Goal: Task Accomplishment & Management: Use online tool/utility

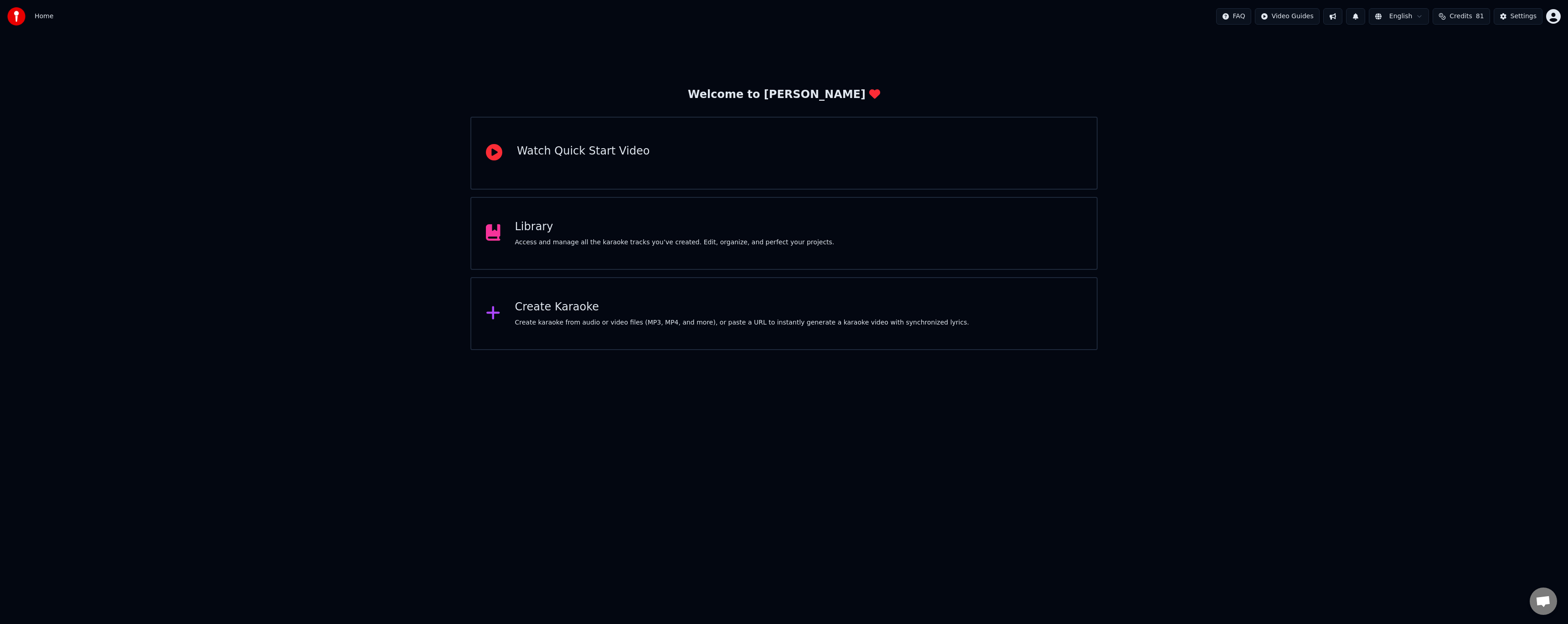
click at [636, 250] on div "Library Access and manage all the karaoke tracks you’ve created. Edit, organize…" at bounding box center [784, 233] width 627 height 73
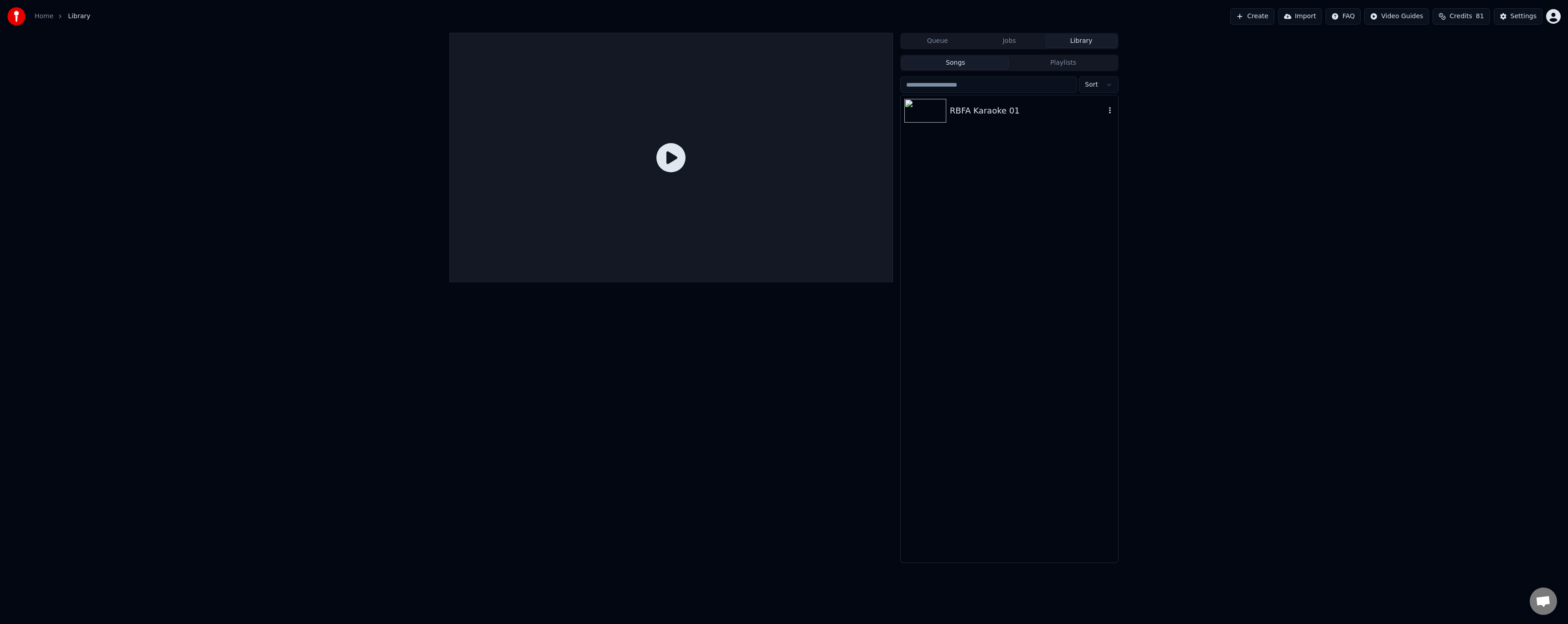
click at [999, 115] on div "RBFA Karaoke 01" at bounding box center [1028, 111] width 155 height 13
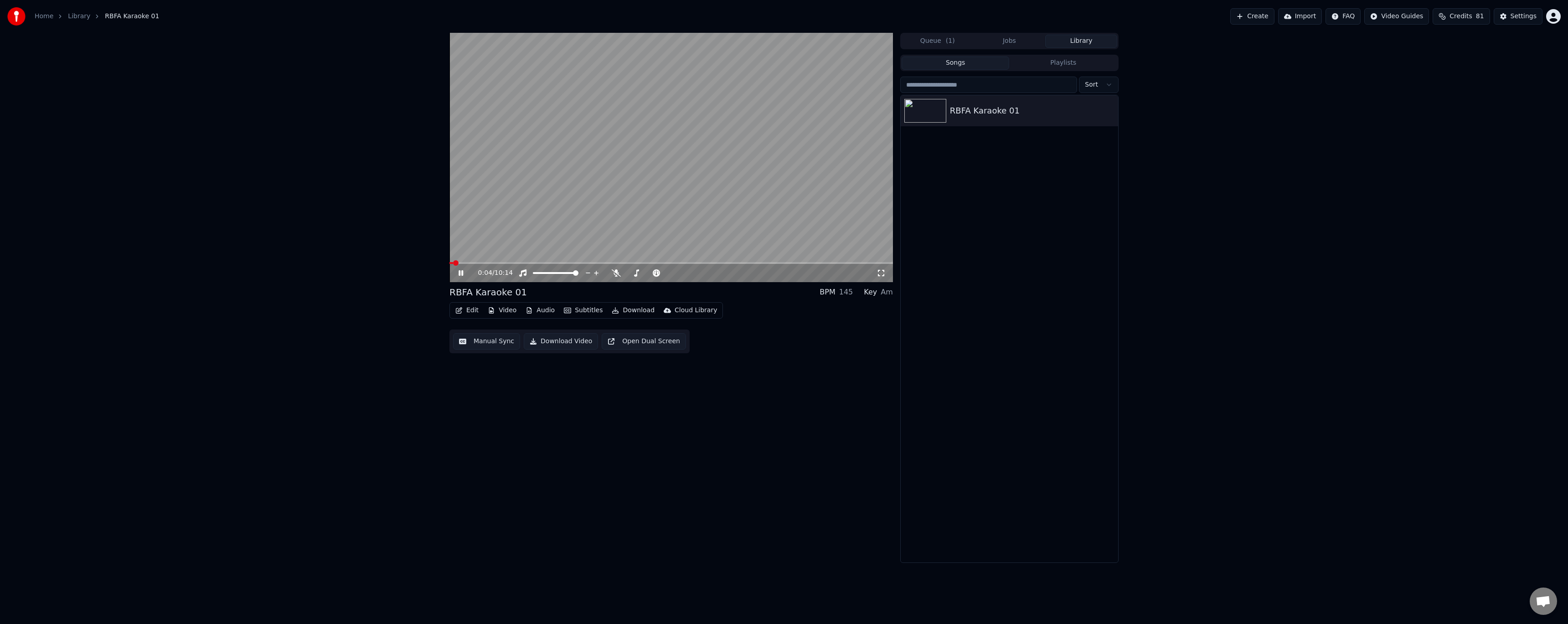
click at [462, 274] on icon at bounding box center [460, 273] width 4 height 6
click at [471, 311] on button "Edit" at bounding box center [467, 311] width 31 height 13
click at [495, 378] on div "Style Editor" at bounding box center [489, 378] width 37 height 9
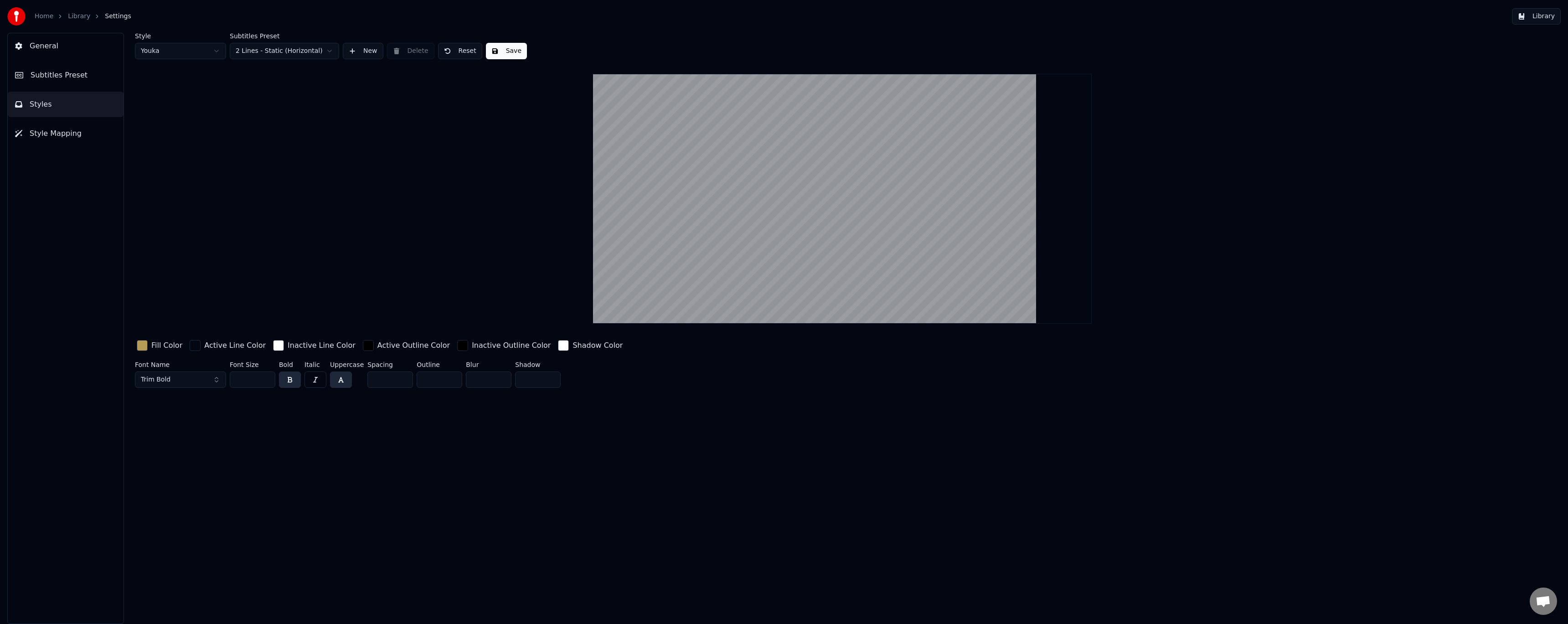
click at [66, 80] on span "Subtitles Preset" at bounding box center [59, 75] width 57 height 11
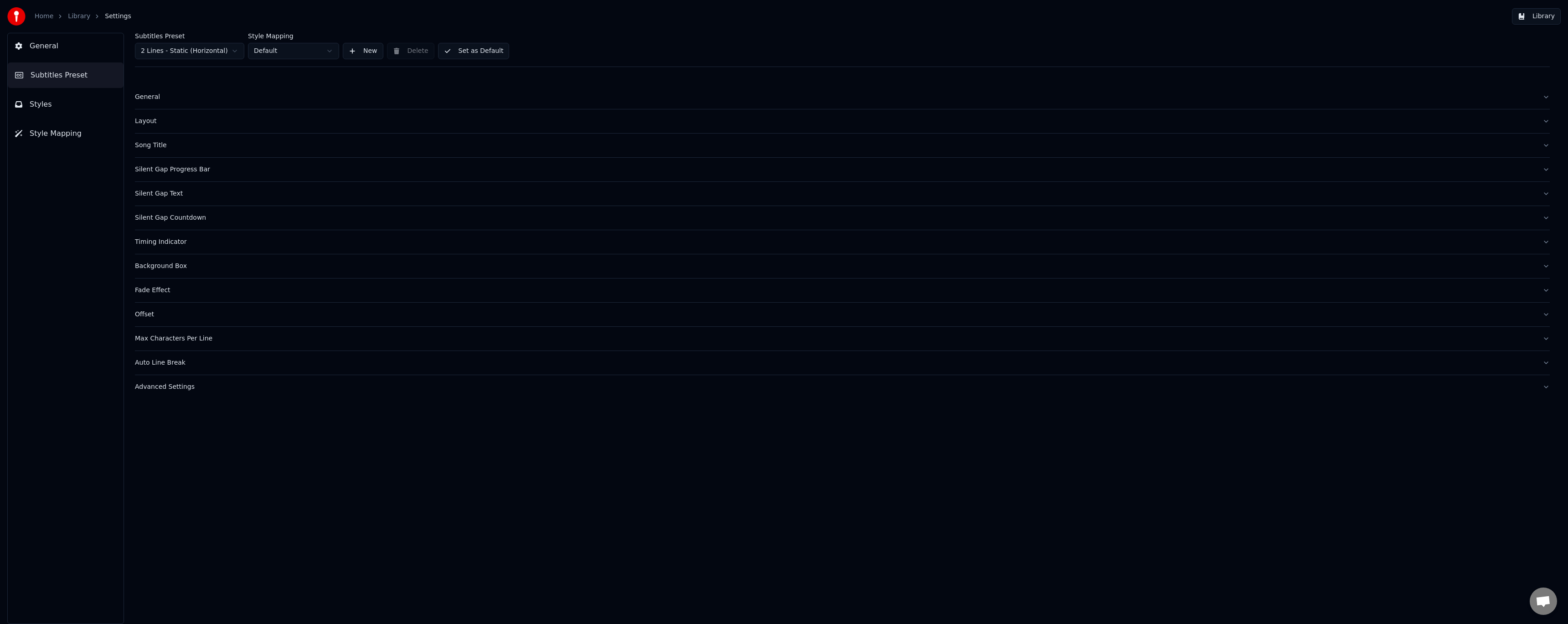
click at [181, 386] on div "Advanced Settings" at bounding box center [835, 387] width 1401 height 9
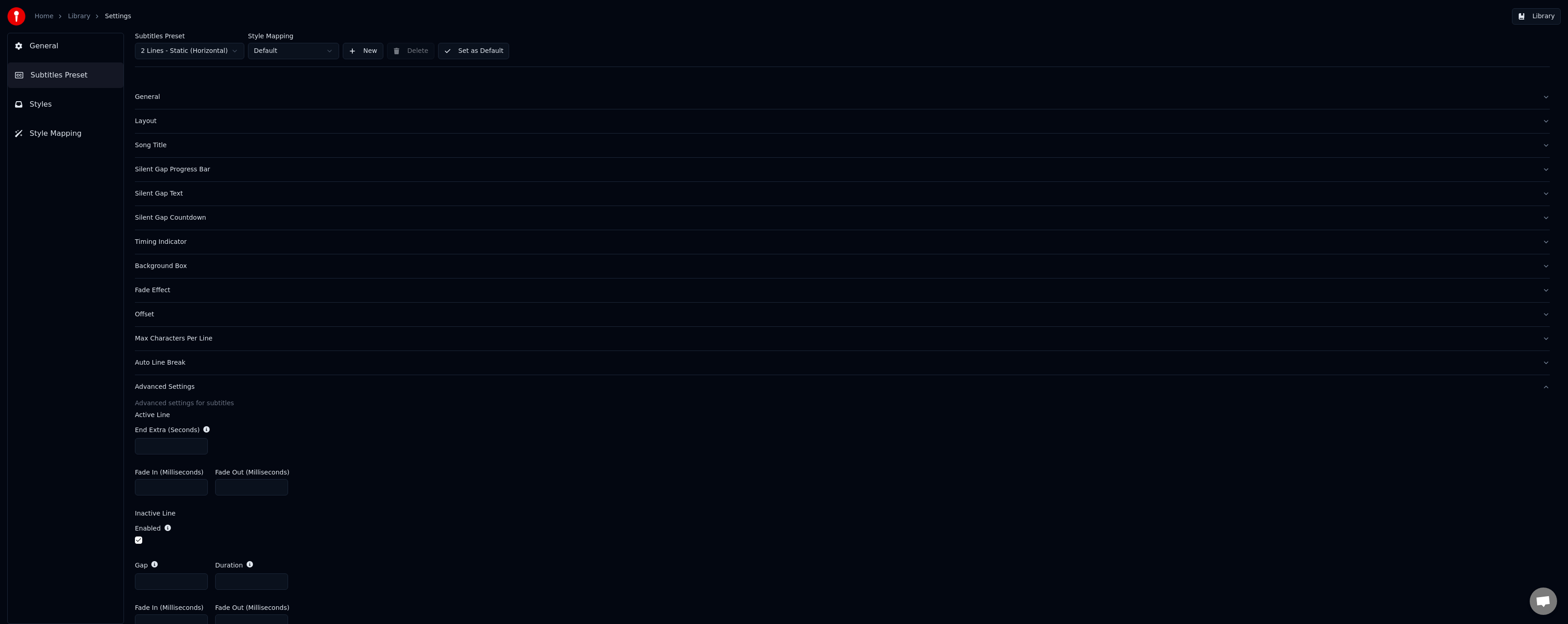
click at [153, 122] on div "Layout" at bounding box center [835, 121] width 1401 height 9
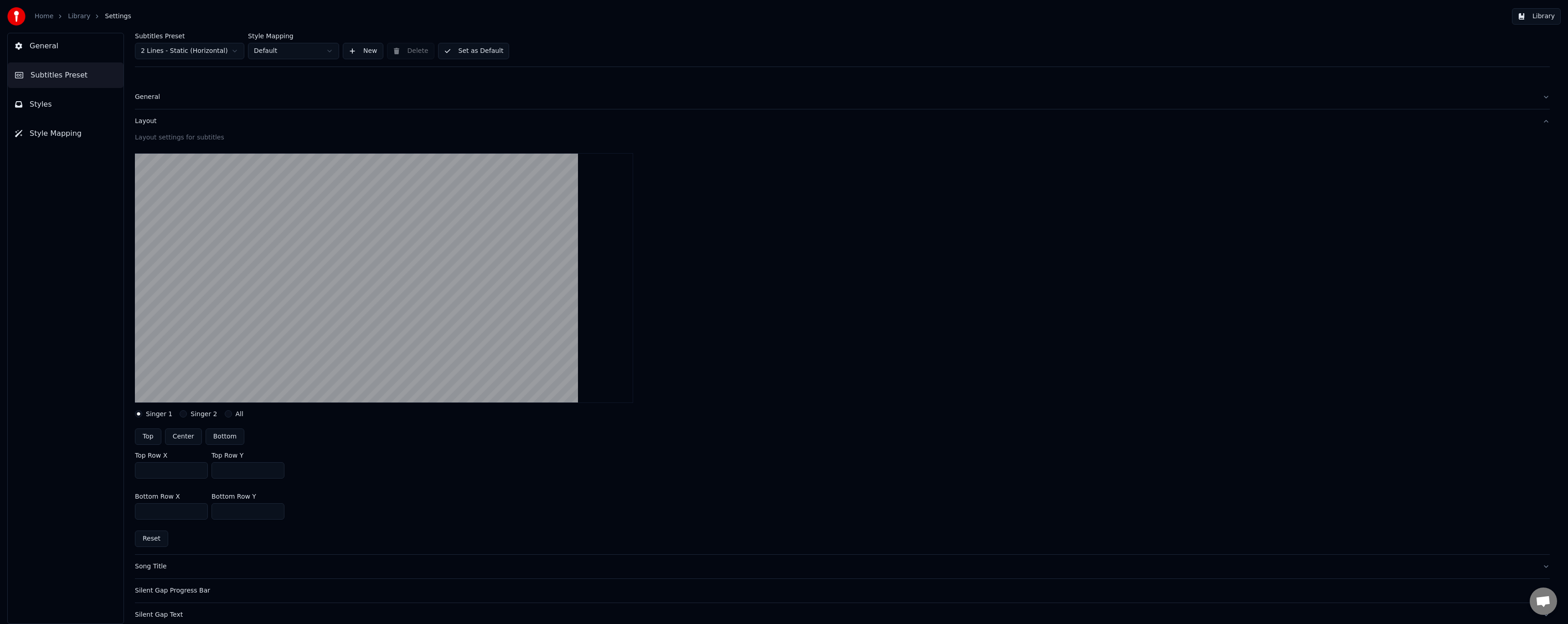
click at [153, 122] on div "Layout" at bounding box center [835, 121] width 1401 height 9
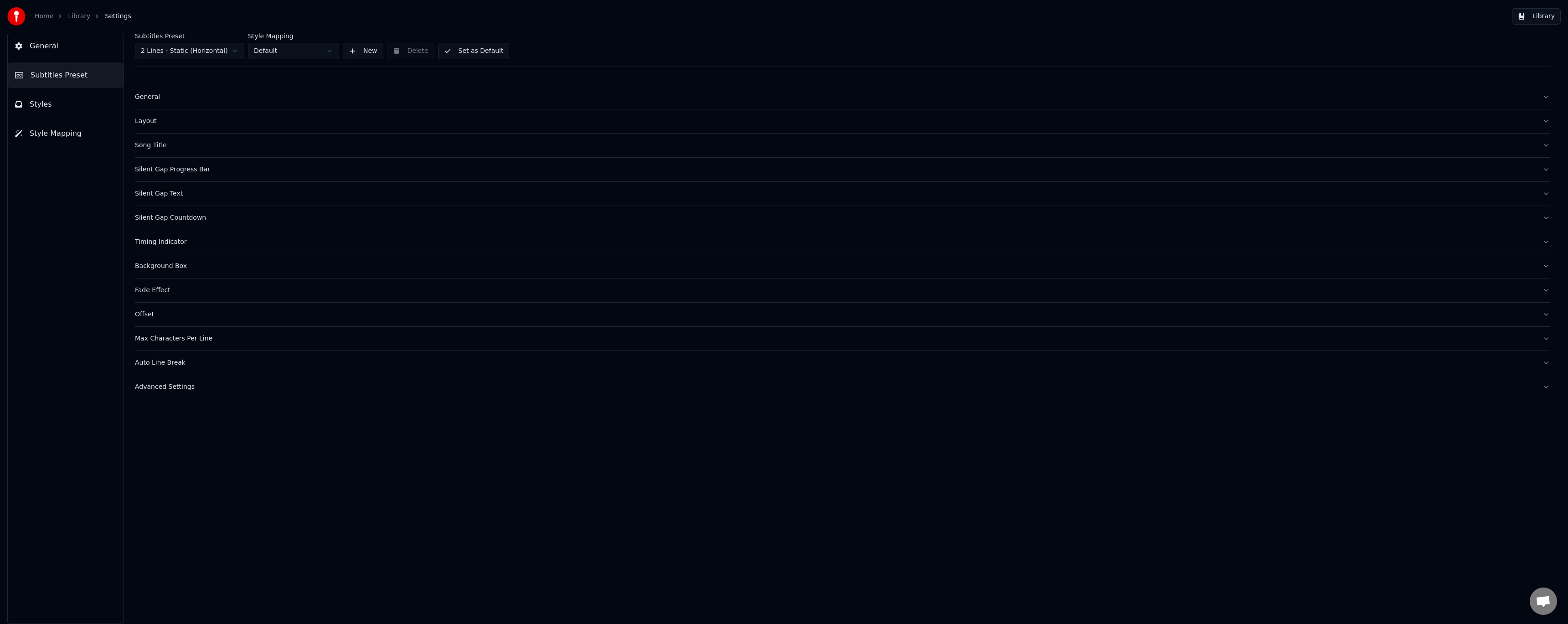
click at [177, 169] on div "Silent Gap Progress Bar" at bounding box center [835, 169] width 1401 height 9
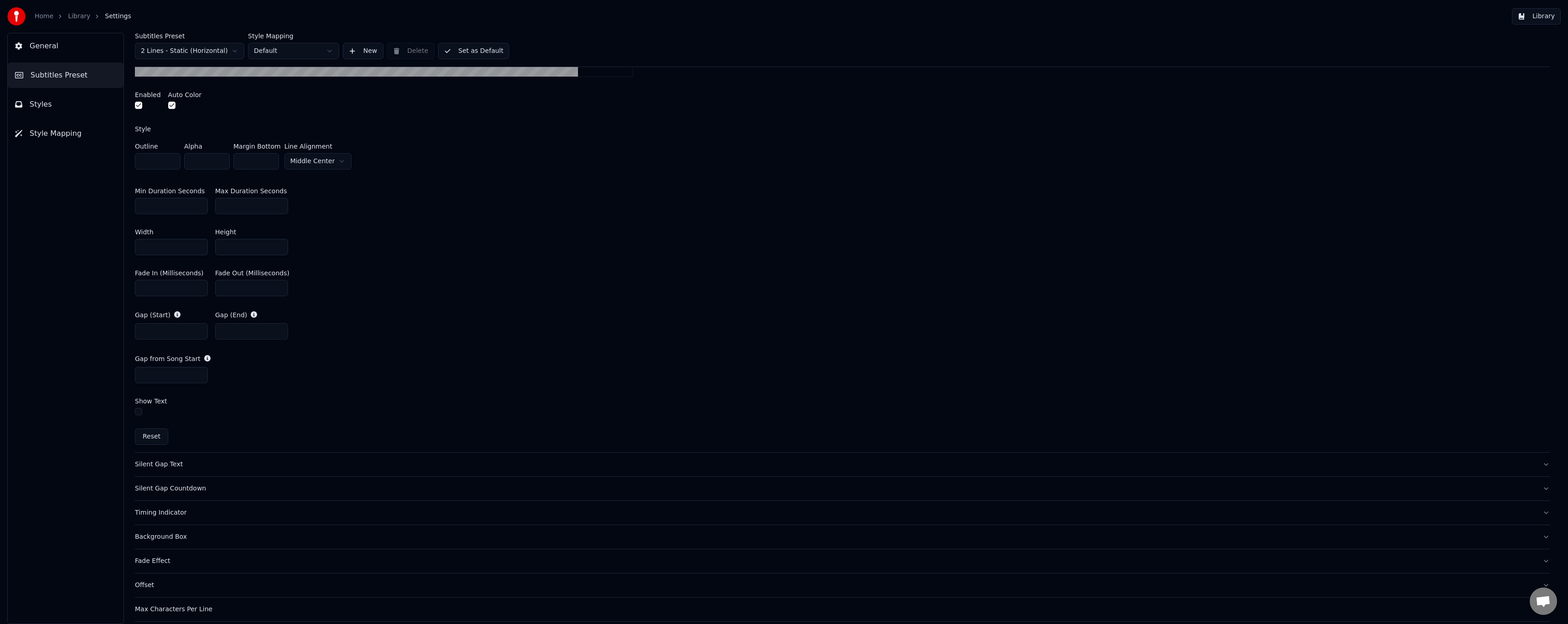
scroll to position [425, 0]
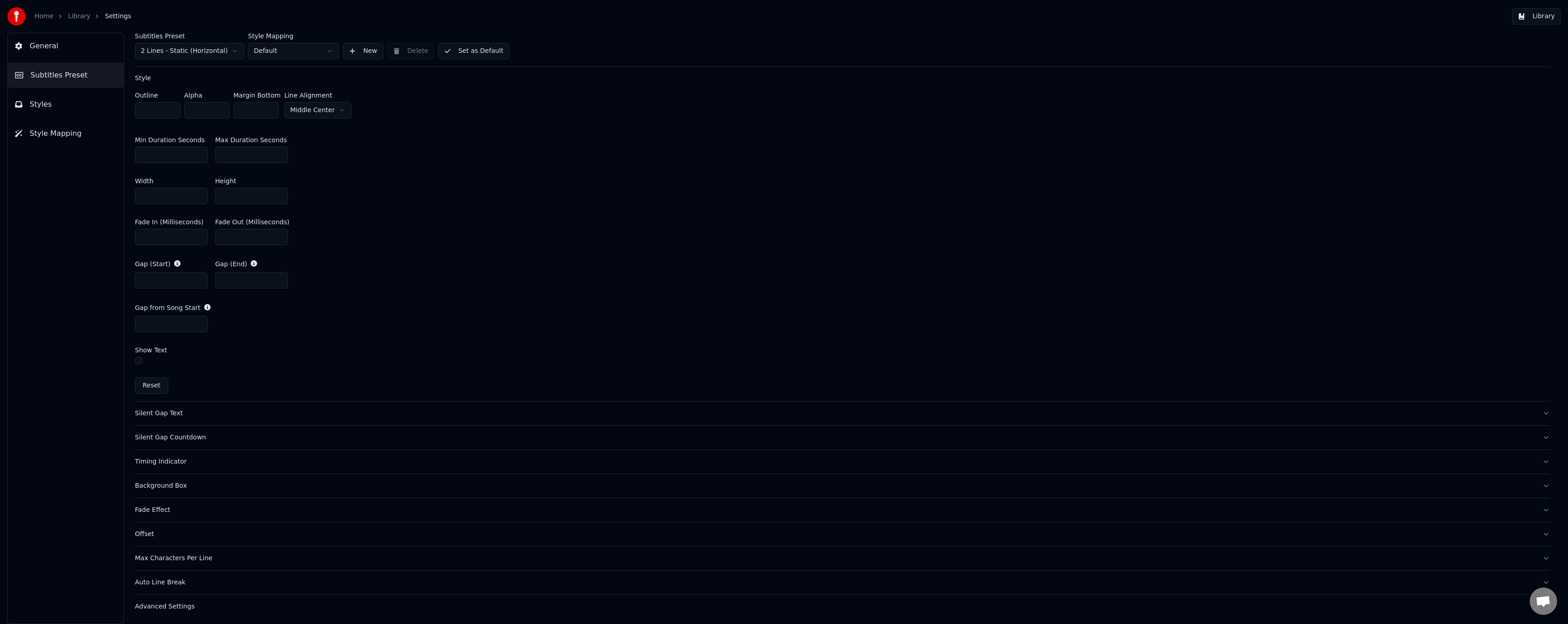
drag, startPoint x: 150, startPoint y: 323, endPoint x: 136, endPoint y: 323, distance: 14.0
click at [136, 323] on input "*" at bounding box center [171, 324] width 73 height 17
type input "*"
click at [288, 328] on div "Gap from Song Start *" at bounding box center [842, 318] width 1415 height 44
click at [74, 20] on link "Library" at bounding box center [79, 17] width 22 height 9
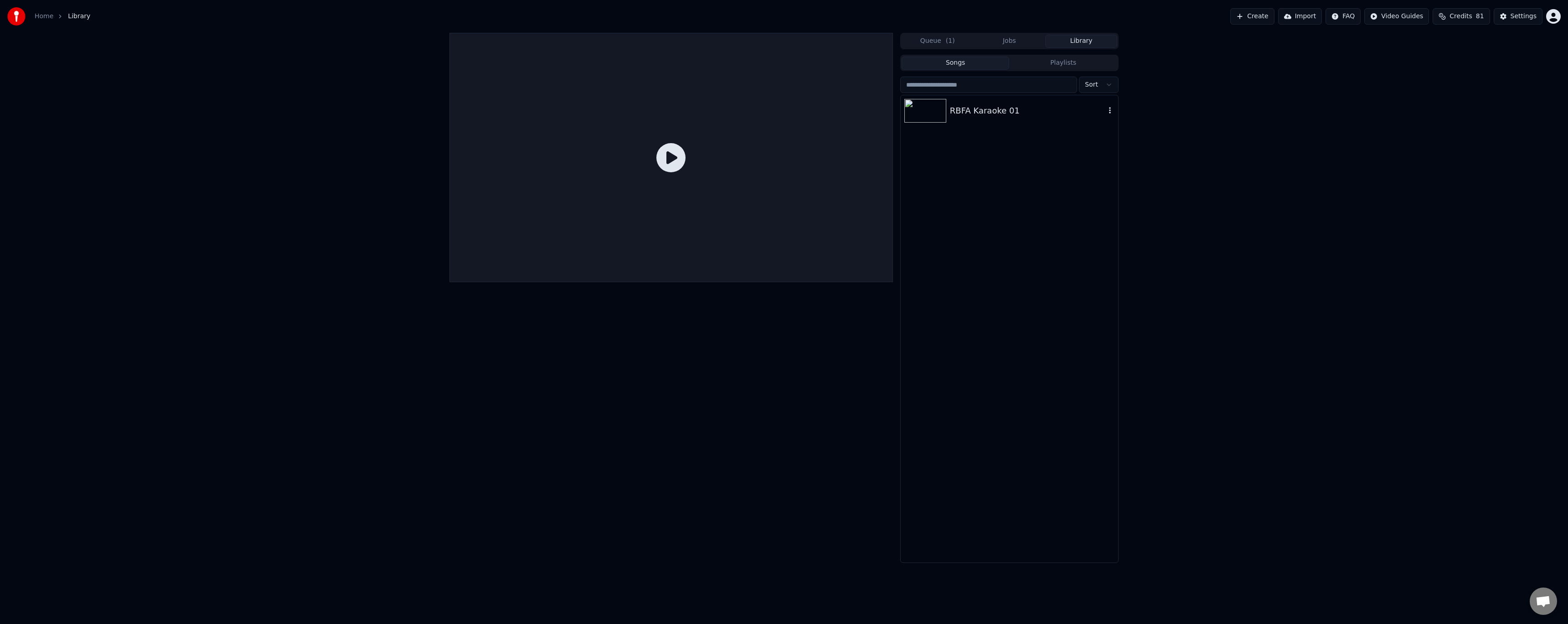
click at [999, 111] on div "RBFA Karaoke 01" at bounding box center [1028, 111] width 155 height 13
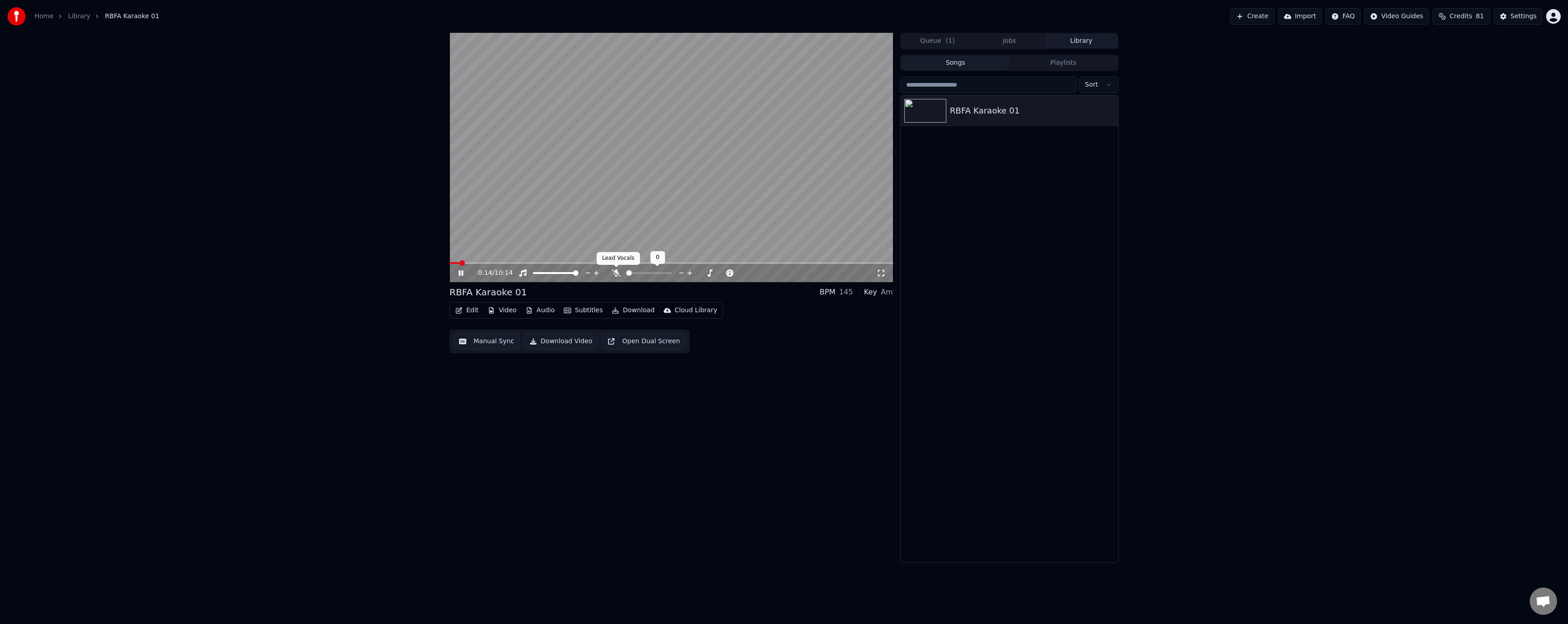
click at [614, 274] on icon at bounding box center [616, 273] width 9 height 7
click at [456, 266] on span at bounding box center [458, 263] width 6 height 6
click at [460, 274] on icon at bounding box center [460, 273] width 4 height 6
click at [474, 311] on button "Edit" at bounding box center [467, 311] width 31 height 13
click at [503, 379] on div "Style Editor" at bounding box center [505, 378] width 70 height 9
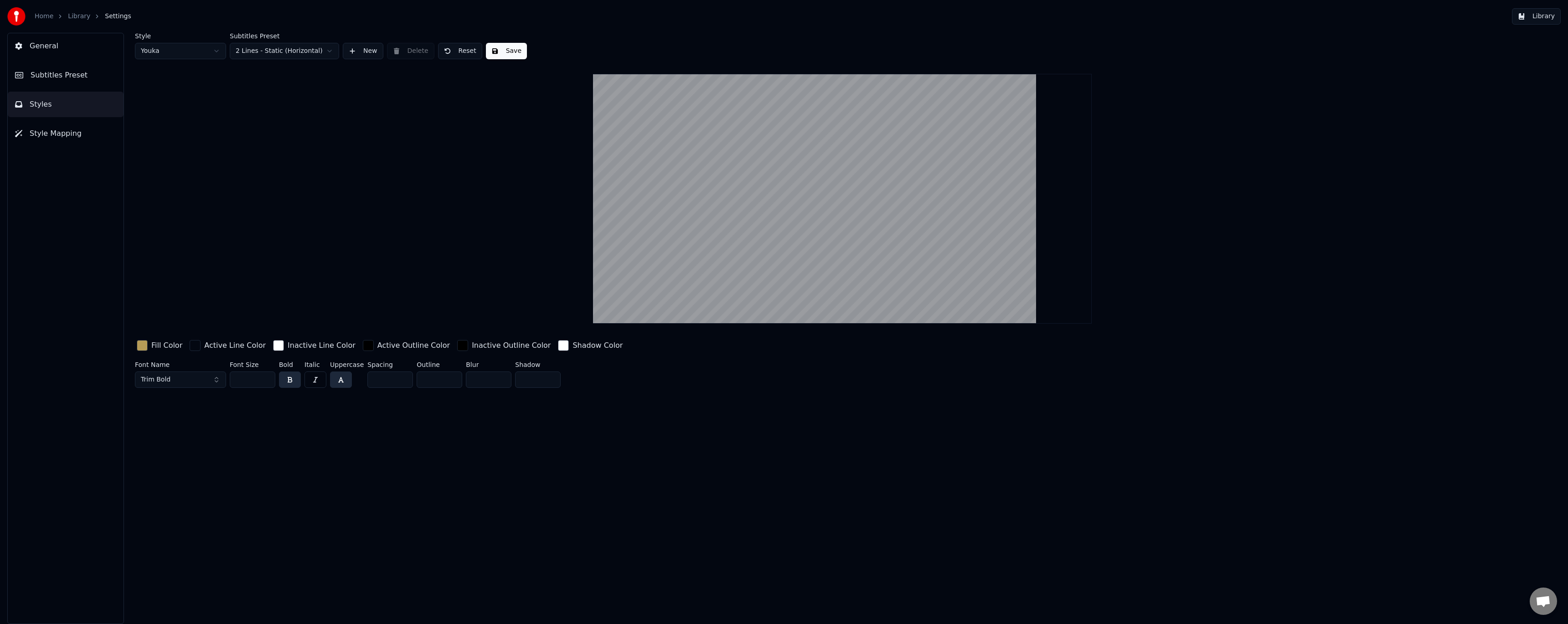
click at [59, 81] on button "Subtitles Preset" at bounding box center [66, 75] width 116 height 25
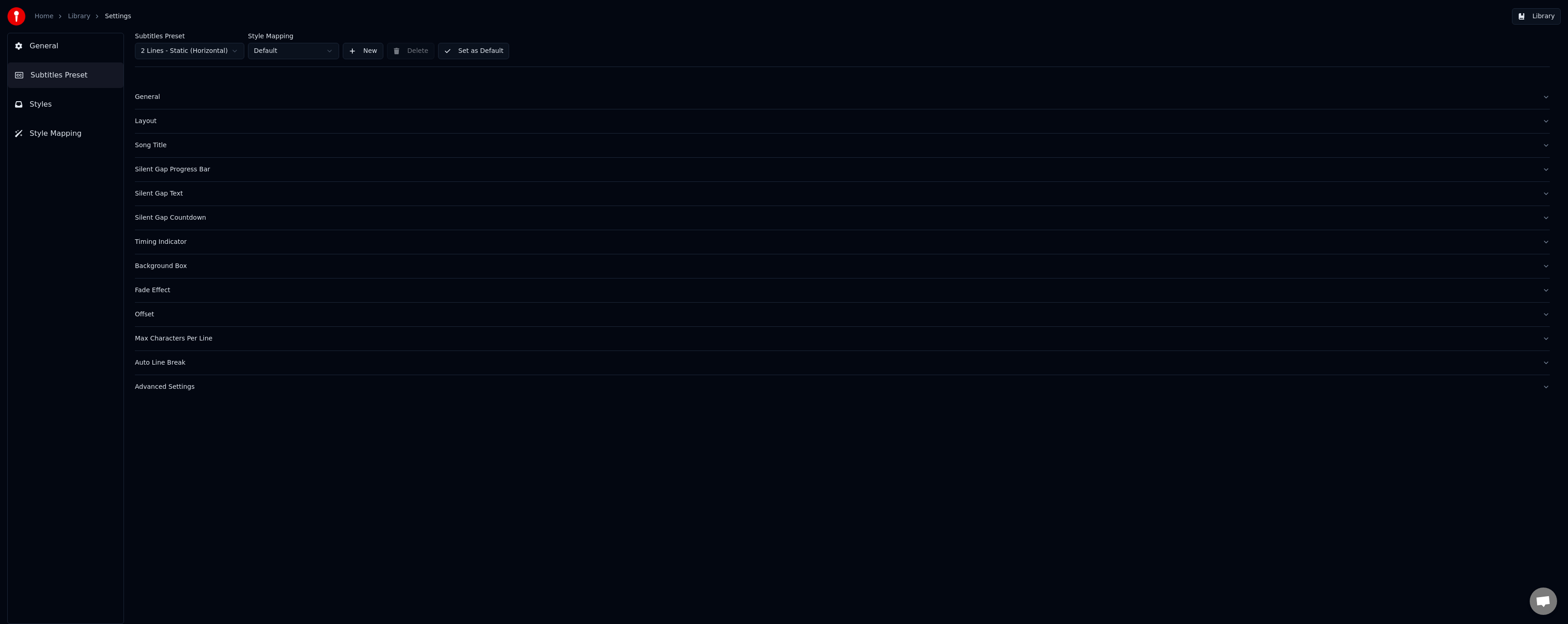
click at [276, 56] on html "Home Library Settings Library General Subtitles Preset Styles Style Mapping Sub…" at bounding box center [784, 312] width 1568 height 624
click at [458, 57] on button "Set as Default" at bounding box center [474, 51] width 71 height 17
click at [183, 219] on div "Silent Gap Countdown" at bounding box center [835, 218] width 1401 height 9
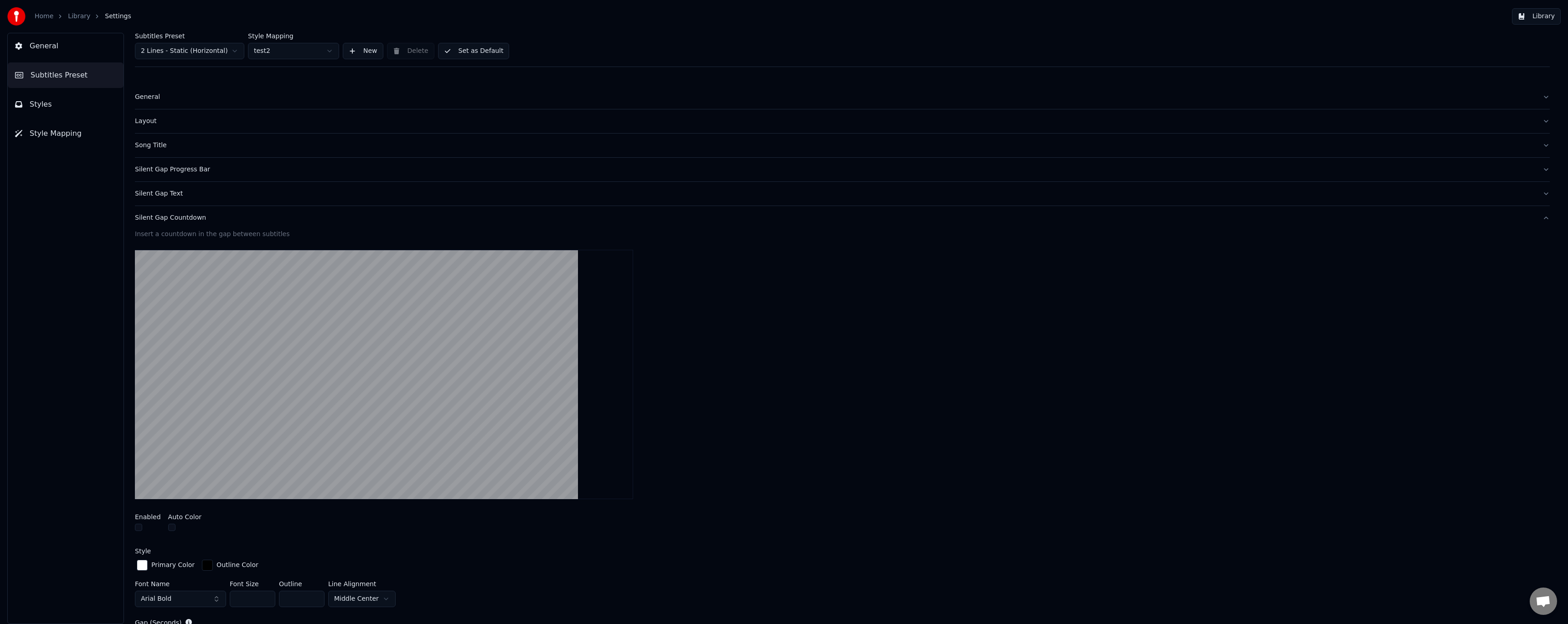
click at [183, 219] on div "Silent Gap Countdown" at bounding box center [835, 218] width 1401 height 9
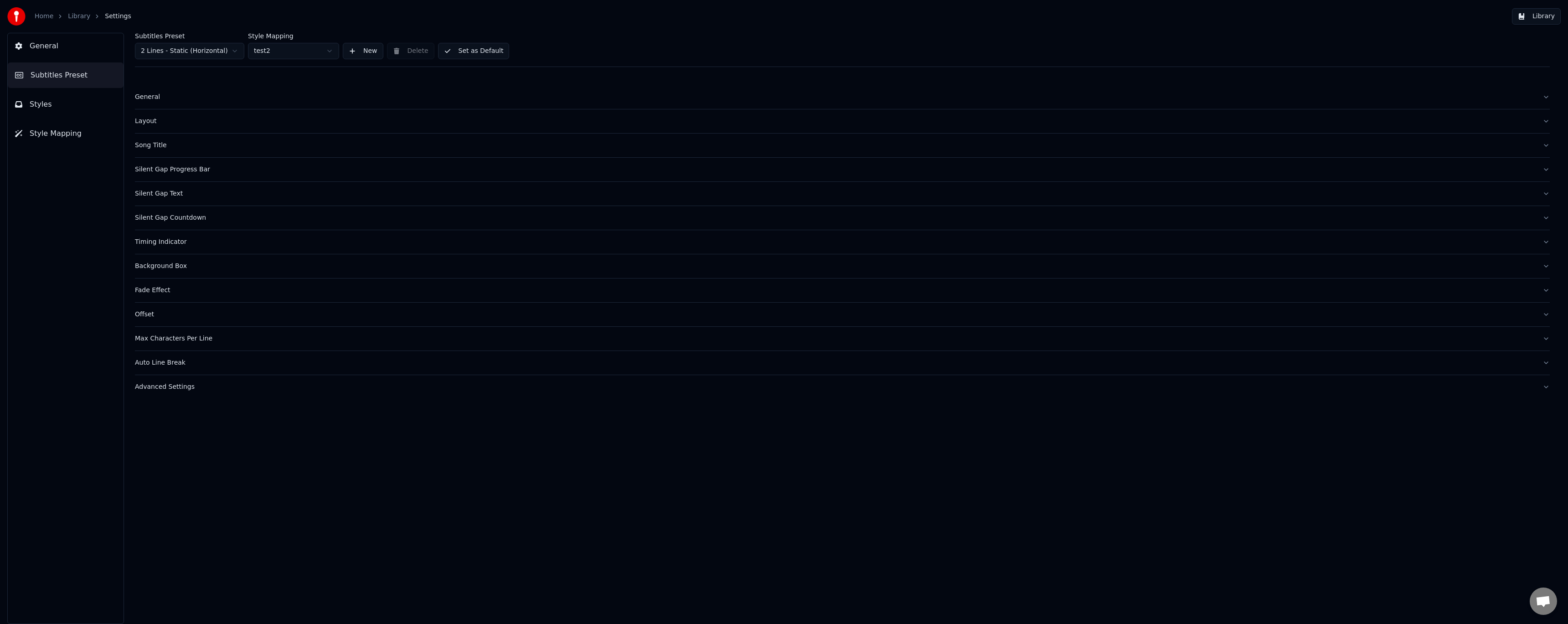
click at [175, 197] on div "Silent Gap Text" at bounding box center [835, 194] width 1401 height 9
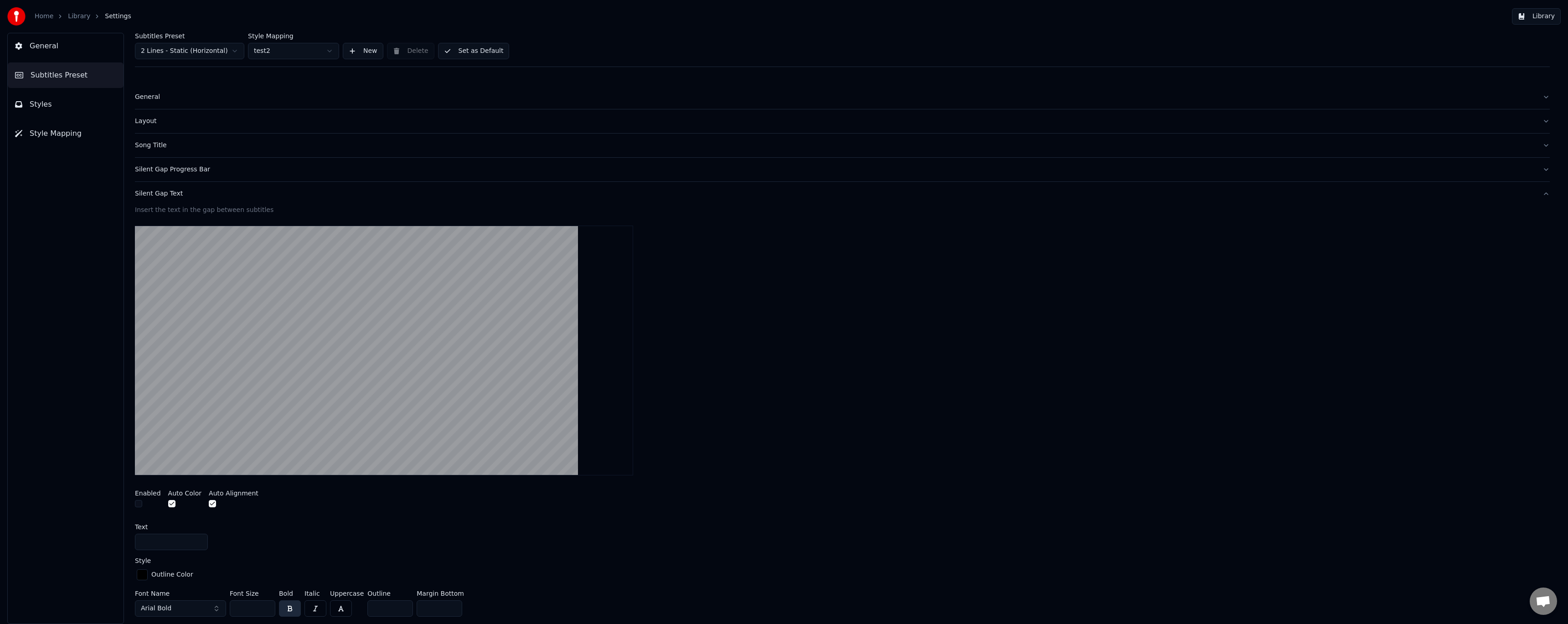
click at [175, 197] on div "Silent Gap Text" at bounding box center [835, 194] width 1401 height 9
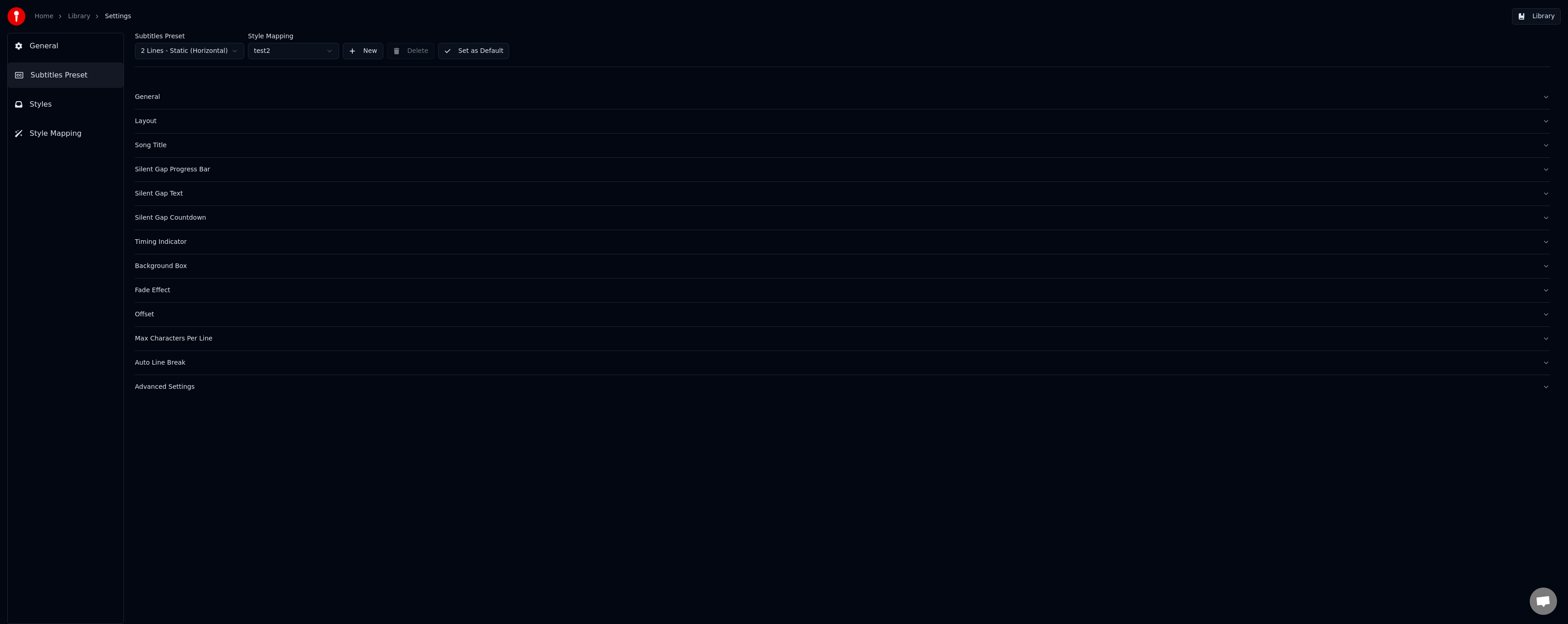
click at [184, 171] on div "Silent Gap Progress Bar" at bounding box center [835, 169] width 1401 height 9
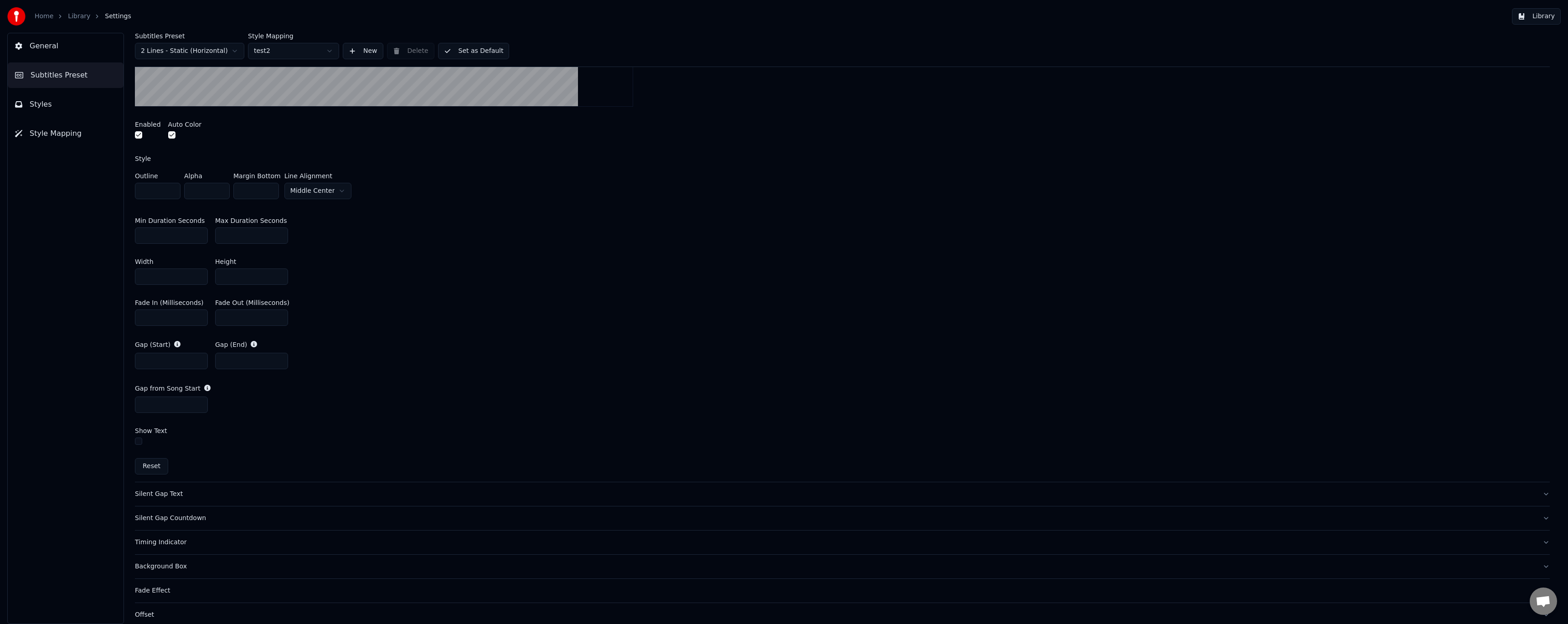
scroll to position [365, 0]
